Goal: Transaction & Acquisition: Download file/media

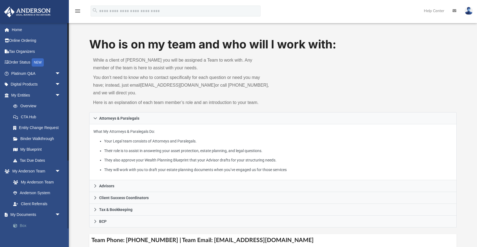
click at [22, 225] on link "Box" at bounding box center [38, 225] width 61 height 11
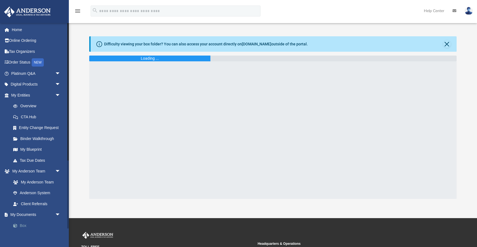
click at [25, 226] on link "Box" at bounding box center [38, 225] width 61 height 11
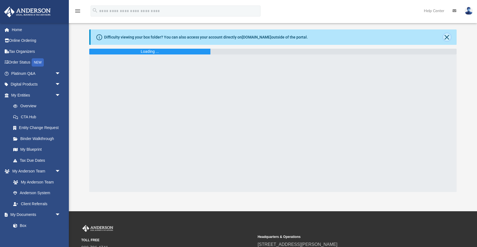
click at [449, 37] on button "Close" at bounding box center [447, 37] width 8 height 8
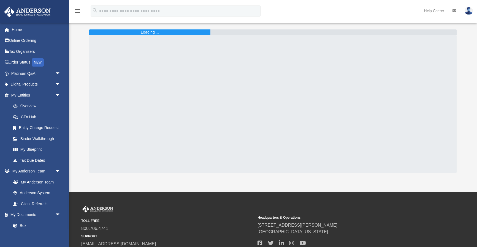
click at [471, 13] on img at bounding box center [469, 11] width 8 height 8
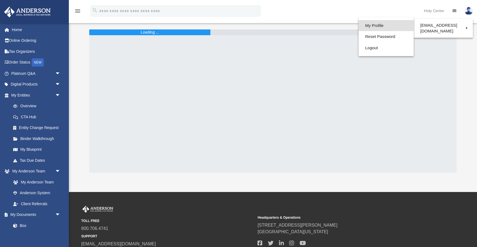
click at [363, 24] on link "My Profile" at bounding box center [386, 25] width 55 height 11
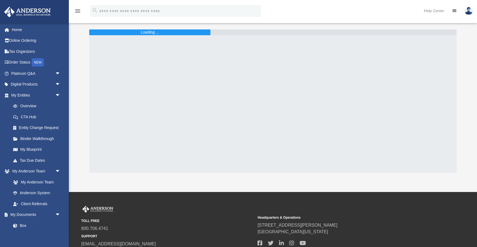
scroll to position [0, 0]
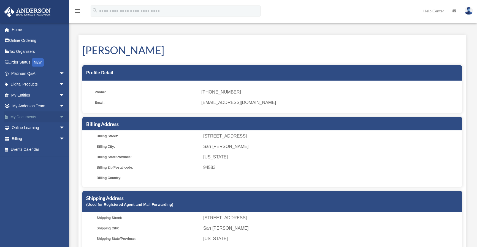
click at [50, 118] on link "My Documents arrow_drop_down" at bounding box center [38, 117] width 69 height 11
click at [60, 115] on span "arrow_drop_down" at bounding box center [64, 117] width 11 height 11
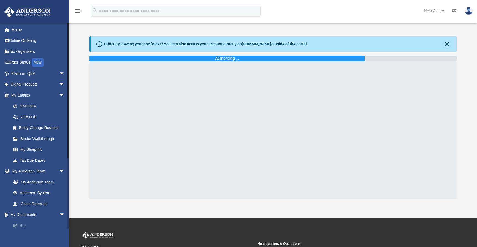
click at [25, 226] on link "Box" at bounding box center [40, 225] width 65 height 11
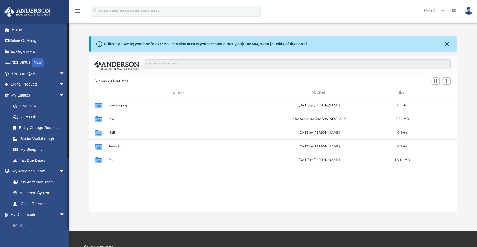
scroll to position [121, 363]
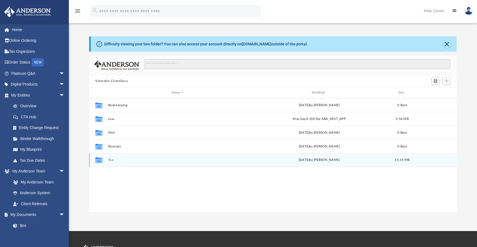
click at [104, 160] on div "Collaborated Folder" at bounding box center [99, 160] width 14 height 9
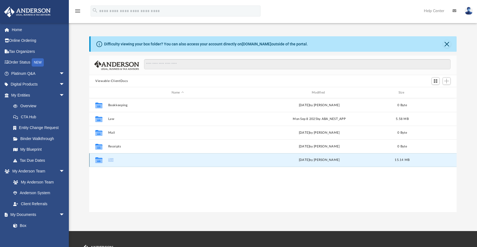
click at [104, 160] on div "Collaborated Folder" at bounding box center [99, 160] width 14 height 9
click at [111, 160] on button "Tax" at bounding box center [177, 160] width 139 height 4
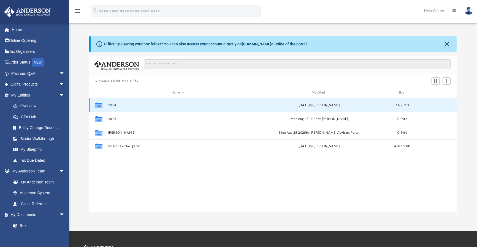
click at [112, 104] on button "2024" at bounding box center [177, 106] width 139 height 4
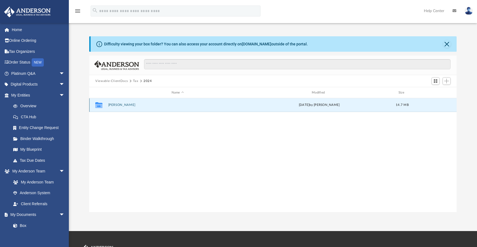
click at [113, 105] on button "[PERSON_NAME]" at bounding box center [177, 105] width 139 height 4
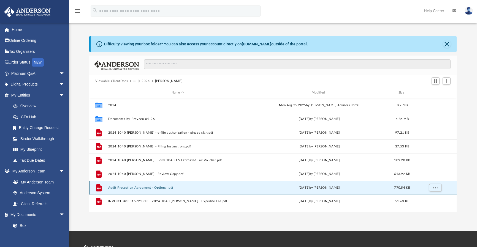
click at [156, 189] on button "Audit Protection Agreement - Optional.pdf" at bounding box center [177, 188] width 139 height 4
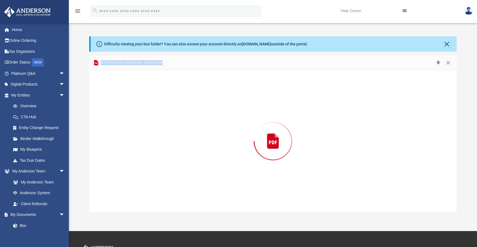
click at [156, 189] on div "Preview" at bounding box center [273, 141] width 368 height 142
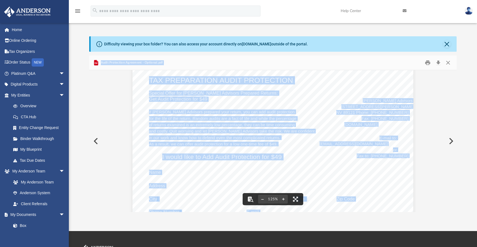
scroll to position [21, 0]
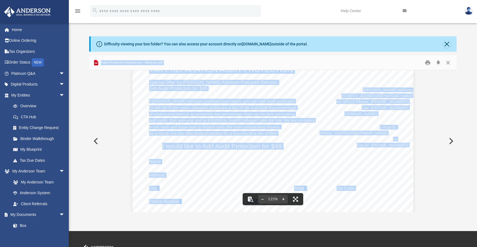
click at [153, 149] on div "TAX PREPARATION AUDIT PROTECTION Special Offer for [PERSON_NAME] Advisors Prepa…" at bounding box center [273, 235] width 281 height 364
click at [153, 148] on div "TAX PREPARATION AUDIT PROTECTION Special Offer for [PERSON_NAME] Advisors Prepa…" at bounding box center [273, 235] width 281 height 364
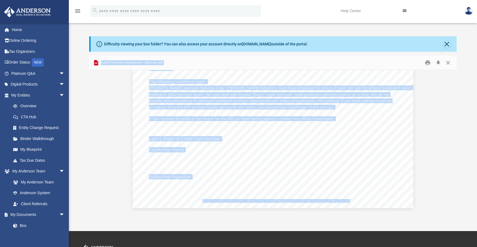
scroll to position [163, 0]
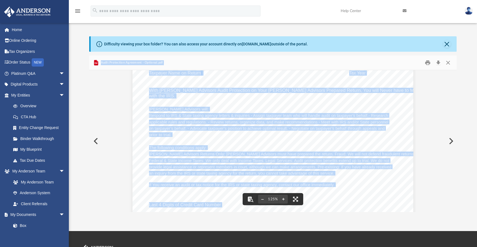
click at [93, 141] on button "Preview" at bounding box center [95, 141] width 12 height 15
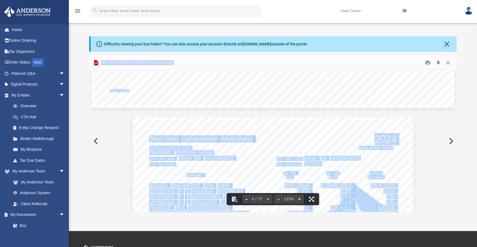
scroll to position [761, 0]
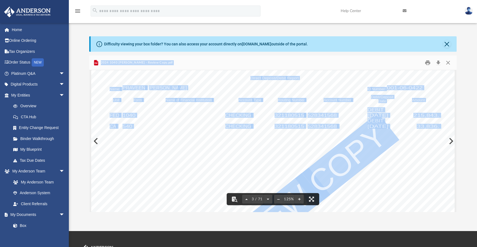
click at [450, 142] on div "403481 [DATE] Direct Deposit/Debit Report Name: ID Number: Debit/Deposit Date U…" at bounding box center [273, 197] width 364 height 281
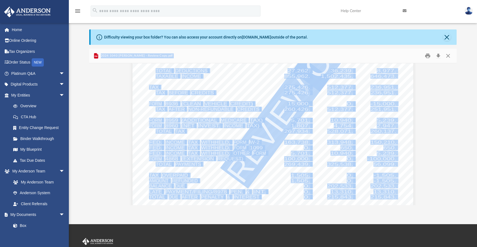
scroll to position [1065, 0]
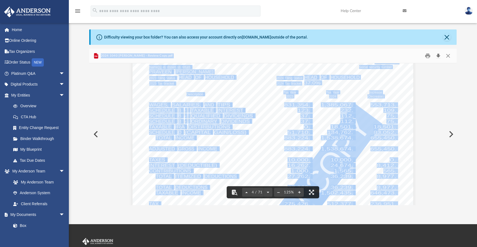
click at [440, 57] on button "Download" at bounding box center [438, 56] width 10 height 9
